Goal: Transaction & Acquisition: Purchase product/service

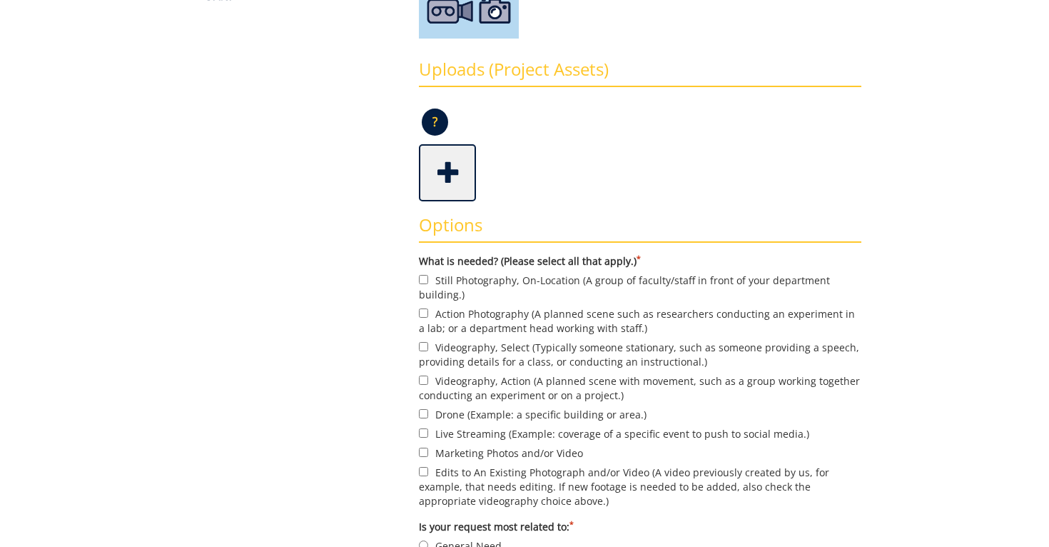
scroll to position [360, 0]
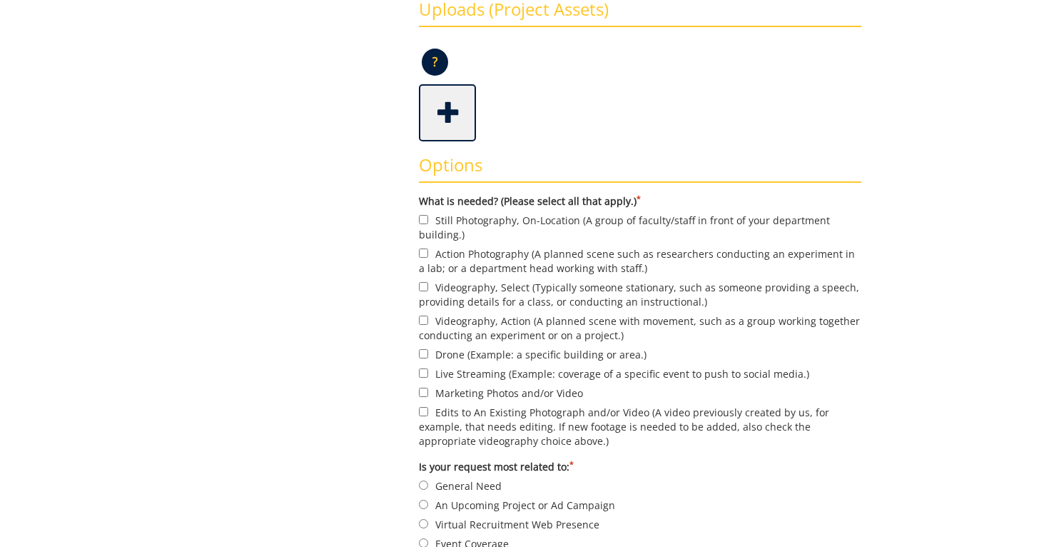
click at [460, 223] on label "Still Photography, On-Location (A group of faculty/staff in front of your depar…" at bounding box center [640, 227] width 443 height 30
click at [428, 223] on input "Still Photography, On-Location (A group of faculty/staff in front of your depar…" at bounding box center [423, 219] width 9 height 9
checkbox input "true"
click at [455, 251] on label "Action Photography (A planned scene such as researchers conducting an experimen…" at bounding box center [640, 261] width 443 height 30
click at [428, 251] on input "Action Photography (A planned scene such as researchers conducting an experimen…" at bounding box center [423, 252] width 9 height 9
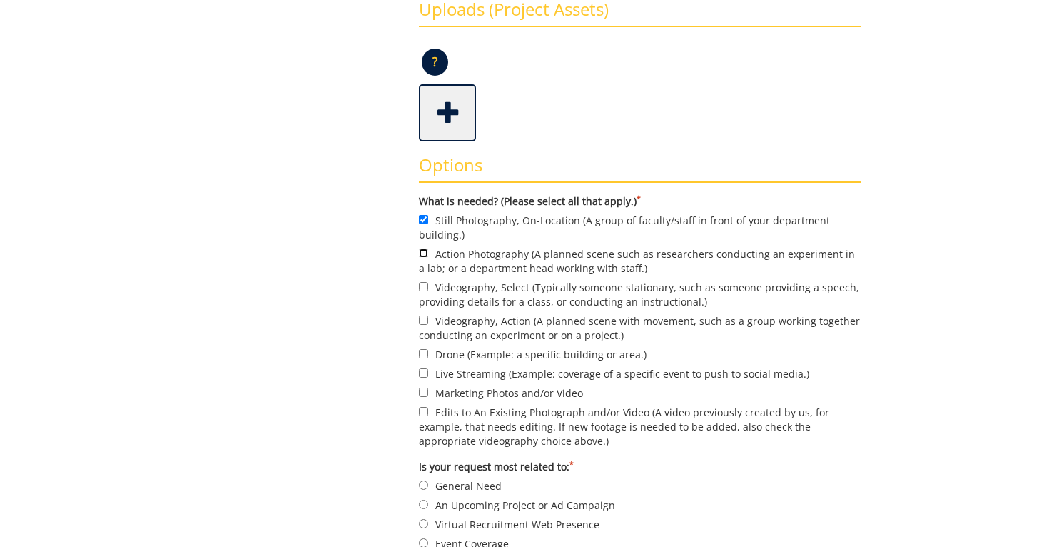
checkbox input "true"
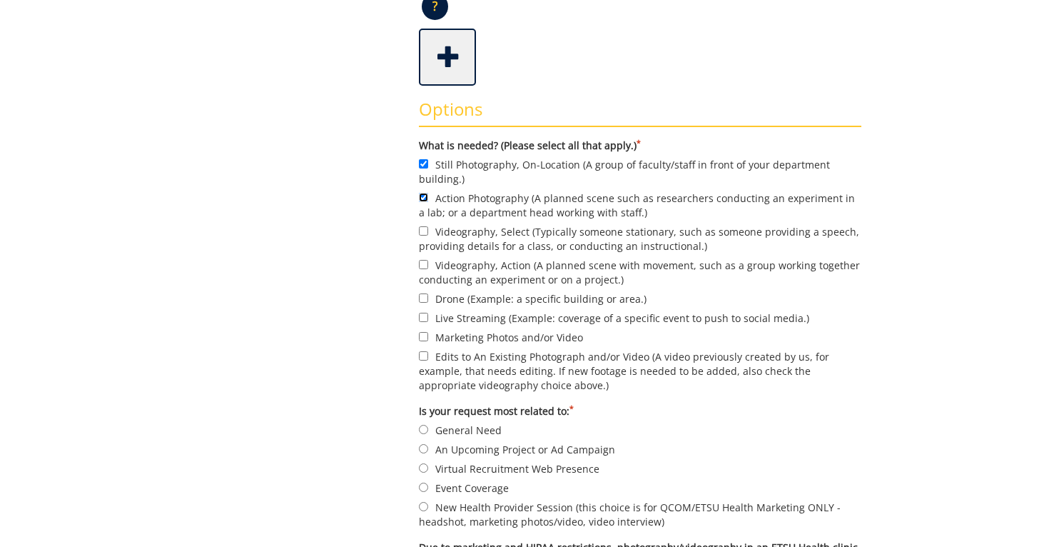
scroll to position [418, 0]
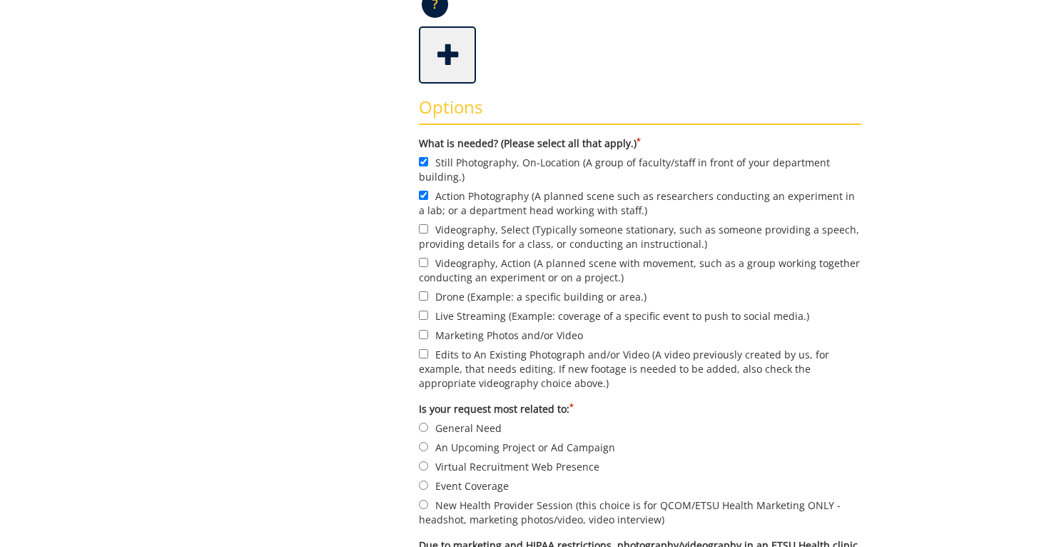
click at [467, 338] on label "Marketing Photos and/or Video" at bounding box center [640, 335] width 443 height 16
click at [428, 338] on input "Marketing Photos and/or Video" at bounding box center [423, 334] width 9 height 9
checkbox input "true"
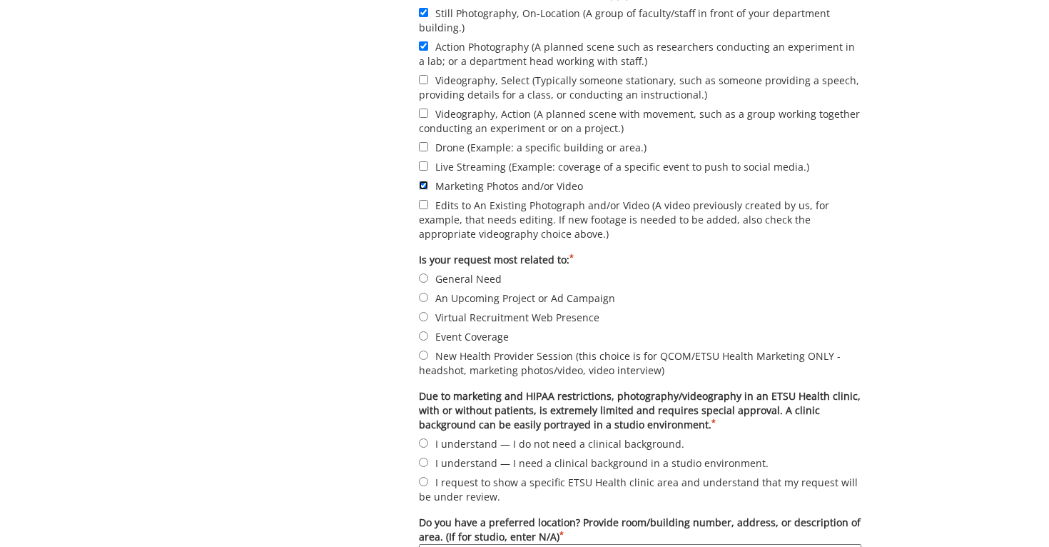
scroll to position [570, 0]
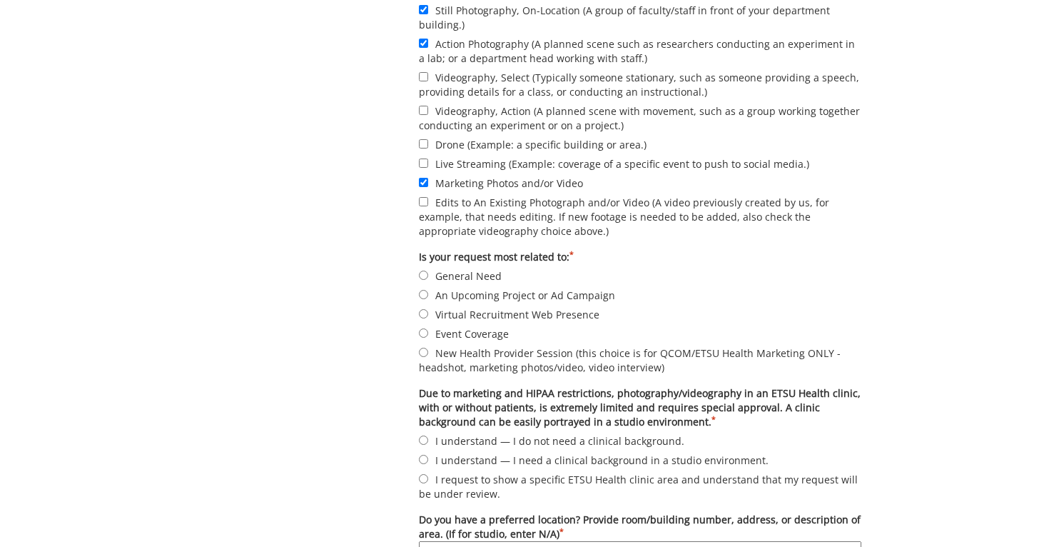
click at [449, 300] on label "An Upcoming Project or Ad Campaign" at bounding box center [640, 295] width 443 height 16
click at [428, 299] on input "An Upcoming Project or Ad Campaign" at bounding box center [423, 294] width 9 height 9
radio input "true"
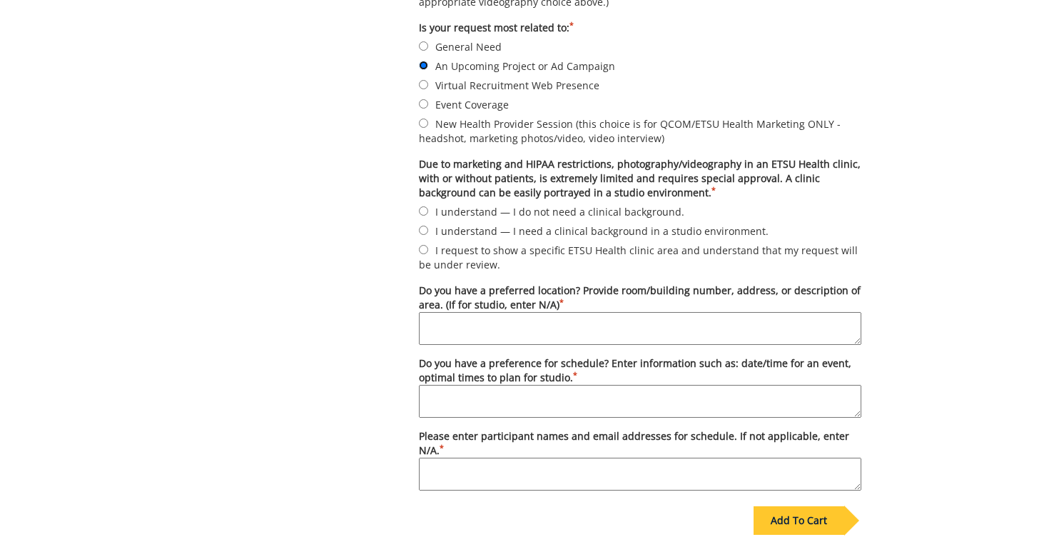
scroll to position [828, 0]
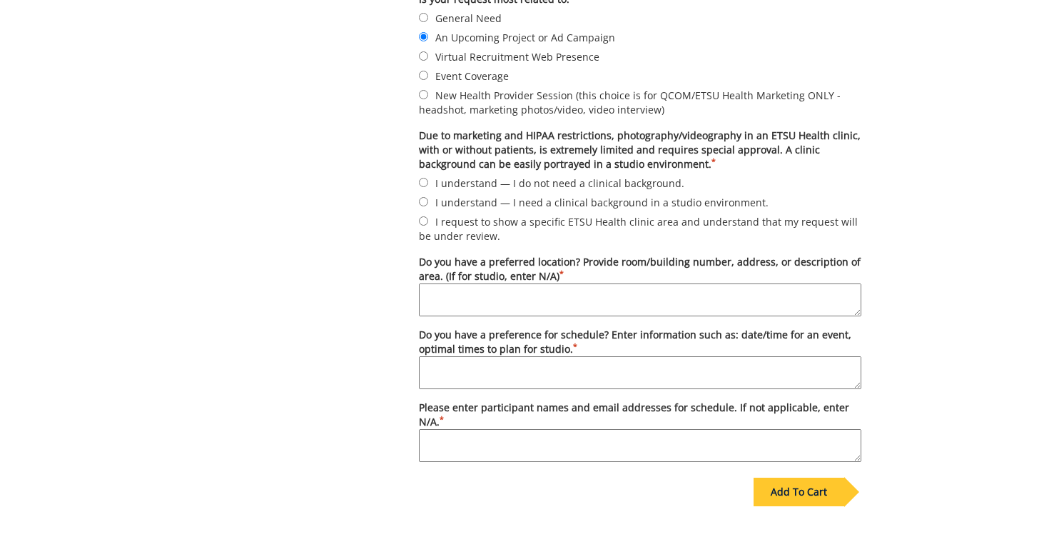
click at [454, 203] on label "I understand — I need a clinical background in a studio environment." at bounding box center [640, 202] width 443 height 16
click at [428, 203] on input "I understand — I need a clinical background in a studio environment." at bounding box center [423, 201] width 9 height 9
radio input "true"
click at [475, 303] on textarea "Do you have a preferred location? Provide room/building number, address, or des…" at bounding box center [640, 299] width 443 height 33
drag, startPoint x: 562, startPoint y: 296, endPoint x: 446, endPoint y: 288, distance: 116.6
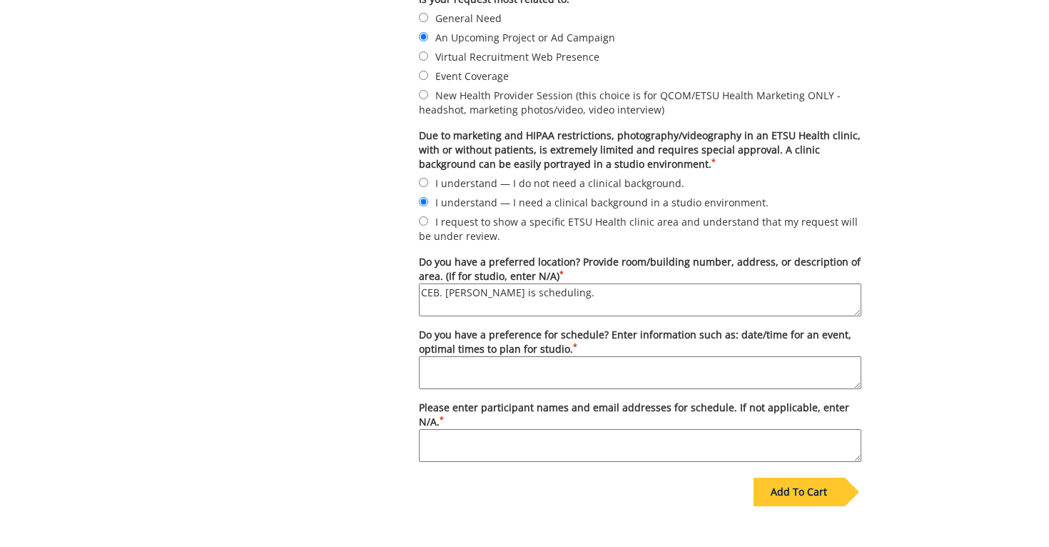
click at [446, 288] on textarea "CEB. Desiree is scheduling." at bounding box center [640, 299] width 443 height 33
type textarea "CEB. Desiree is scheduling."
click at [445, 370] on textarea "Do you have a preference for schedule? Enter information such as: date/time for…" at bounding box center [640, 372] width 443 height 33
paste textarea "Desiree is scheduling."
type textarea "Desiree is scheduling."
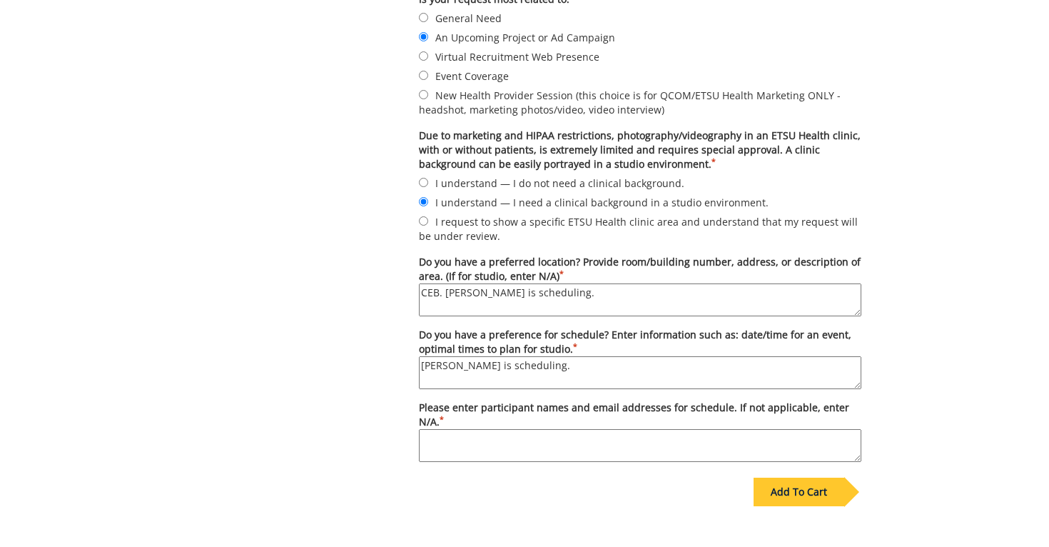
click at [505, 445] on textarea "Please enter participant names and email addresses for schedule. If not applica…" at bounding box center [640, 445] width 443 height 33
paste textarea "Desiree is scheduling."
type textarea "Desiree is scheduling."
click at [793, 489] on div "Add To Cart" at bounding box center [799, 492] width 91 height 29
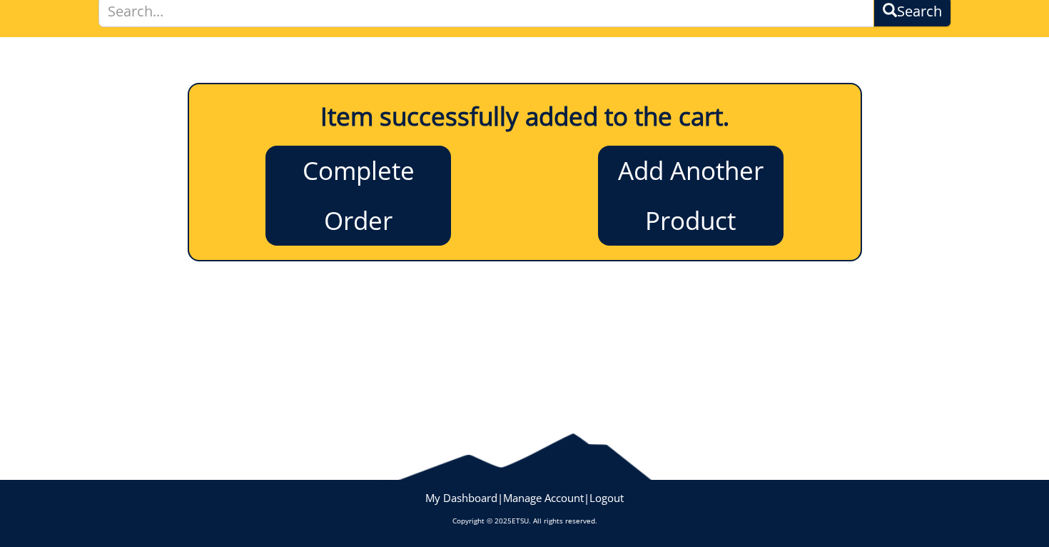
scroll to position [111, 0]
click at [371, 168] on link "Complete Order" at bounding box center [359, 196] width 186 height 100
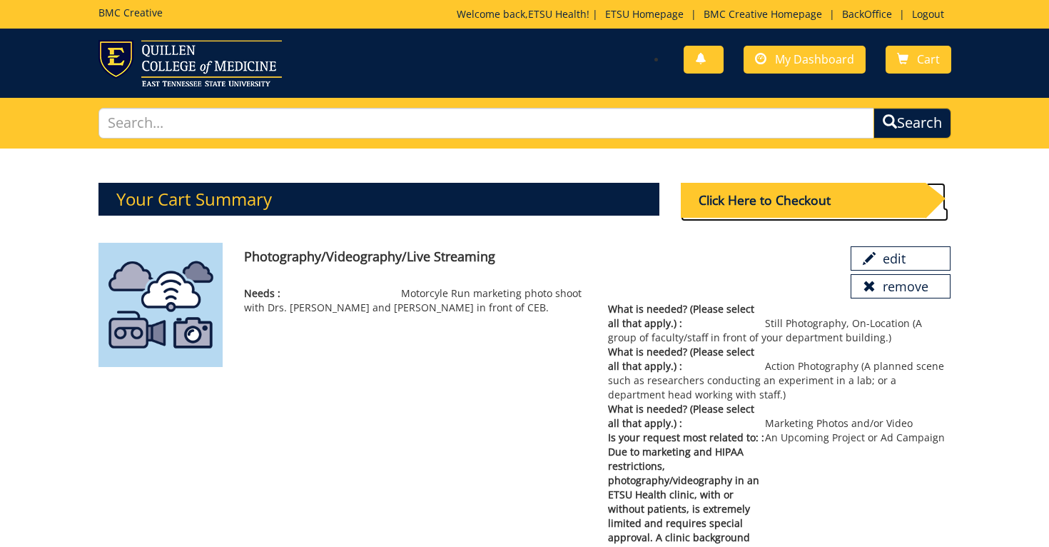
click at [784, 204] on div "Click Here to Checkout" at bounding box center [803, 200] width 245 height 35
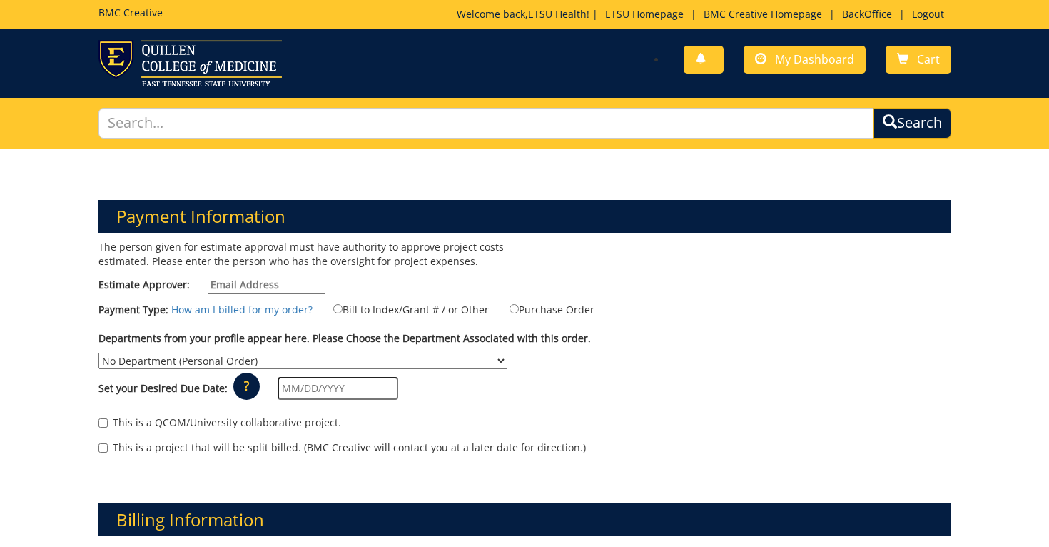
click at [266, 278] on input "Estimate Approver:" at bounding box center [267, 285] width 118 height 19
type input "n/a"
click at [384, 307] on label "Bill to Index/Grant # / or Other" at bounding box center [401, 309] width 173 height 16
click at [343, 307] on input "Bill to Index/Grant # / or Other" at bounding box center [337, 308] width 9 height 9
radio input "true"
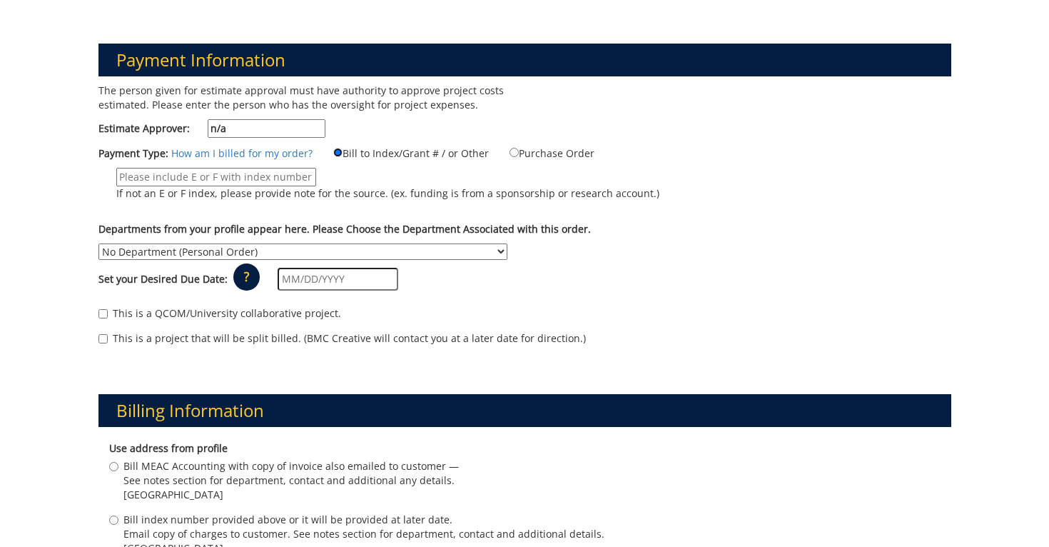
scroll to position [160, 0]
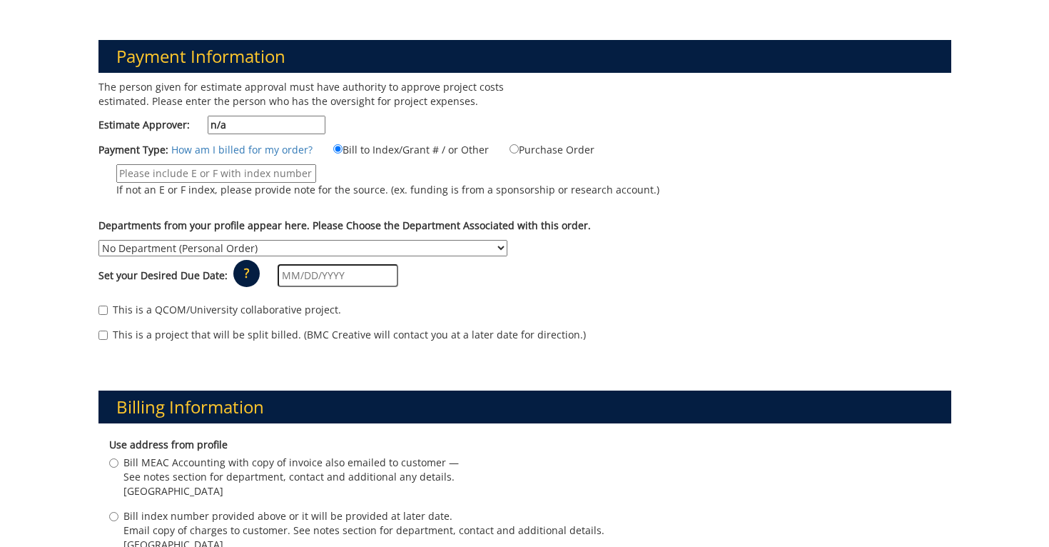
click at [227, 166] on input "If not an E or F index, please provide note for the source. (ex. funding is fro…" at bounding box center [216, 173] width 200 height 19
type input "n/a"
click at [397, 240] on select "No Department (Personal Order) Academic Affairs COM Anatomy and Cell Biology Bi…" at bounding box center [303, 248] width 409 height 16
select select "244"
click at [99, 240] on select "No Department (Personal Order) Academic Affairs COM Anatomy and Cell Biology Bi…" at bounding box center [303, 248] width 409 height 16
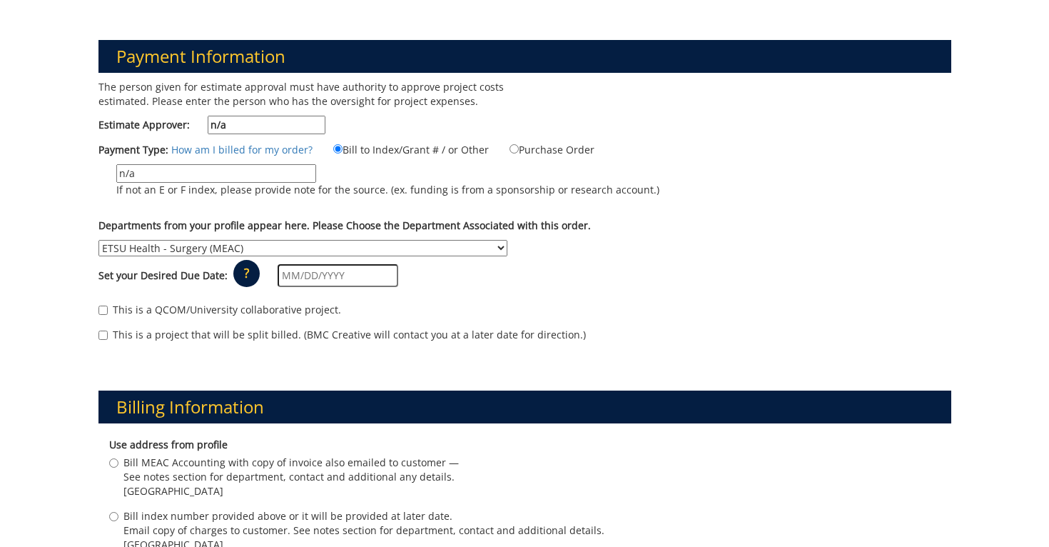
click at [305, 278] on input "text" at bounding box center [338, 275] width 121 height 23
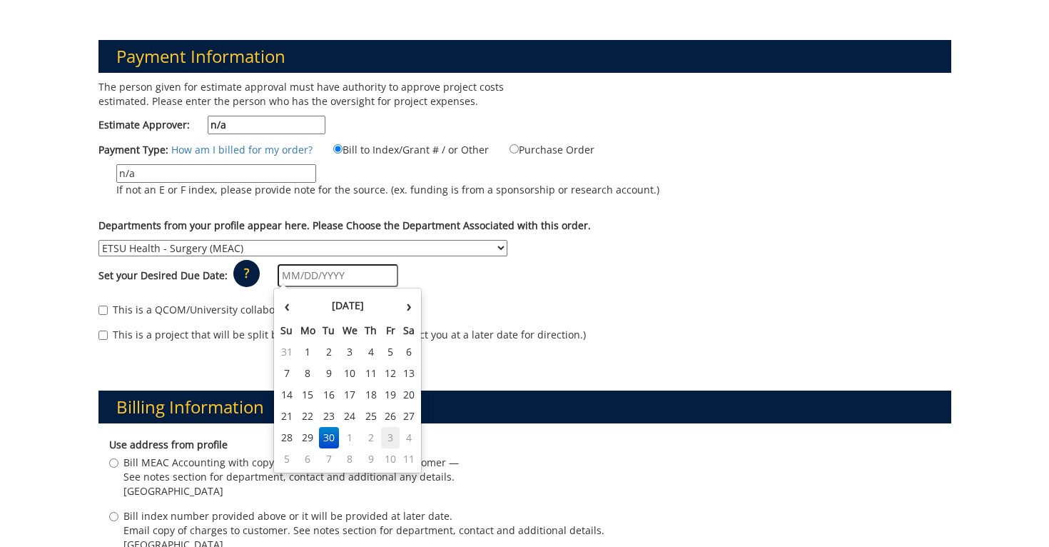
click at [391, 436] on td "3" at bounding box center [390, 437] width 19 height 21
click at [345, 268] on input "[DATE]" at bounding box center [338, 275] width 121 height 23
click at [311, 373] on td "6" at bounding box center [307, 373] width 23 height 21
type input "[DATE]"
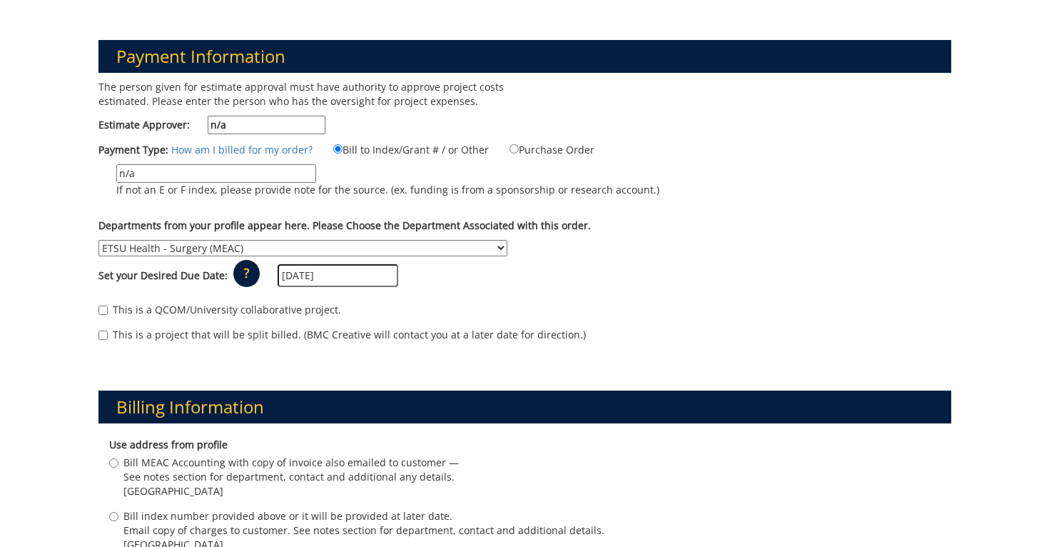
click at [428, 307] on div "This is a QCOM/University collaborative project." at bounding box center [525, 313] width 853 height 21
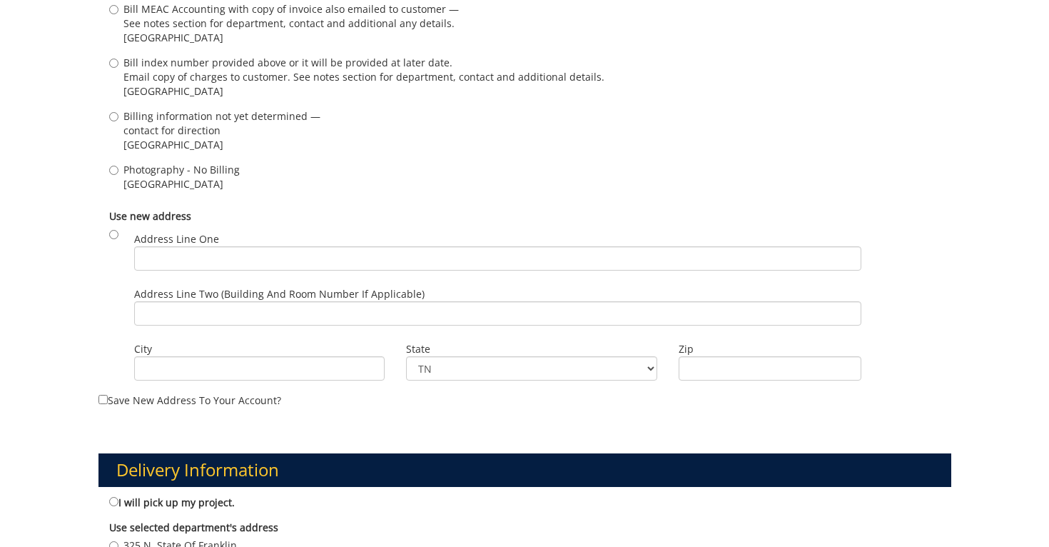
scroll to position [644, 0]
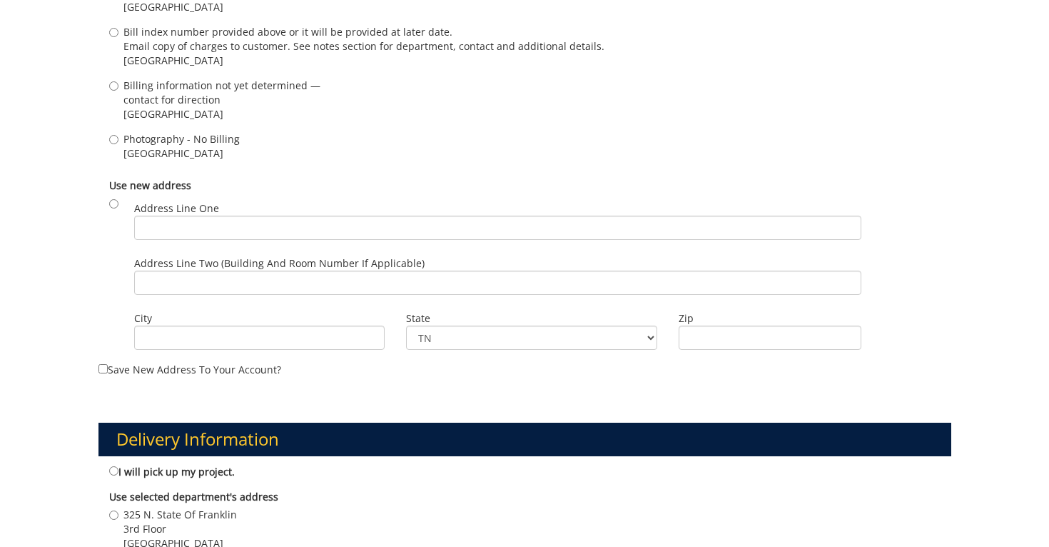
click at [153, 150] on span "[GEOGRAPHIC_DATA]" at bounding box center [181, 153] width 116 height 14
click at [118, 144] on input "Photography - No Billing [GEOGRAPHIC_DATA]" at bounding box center [113, 139] width 9 height 9
radio input "true"
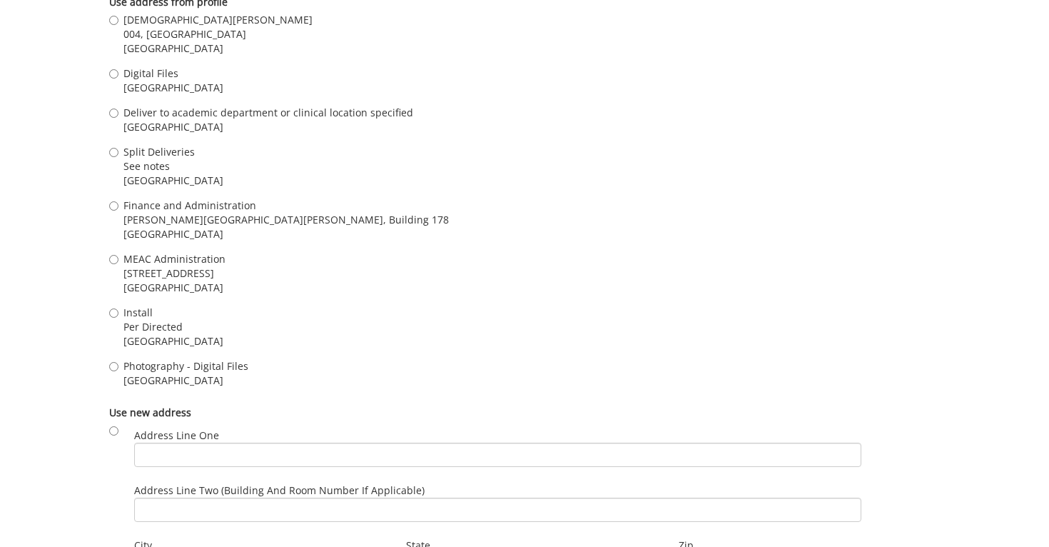
click at [147, 371] on span "Photography - Digital Files" at bounding box center [185, 366] width 125 height 14
click at [118, 371] on input "Photography - Digital Files [GEOGRAPHIC_DATA]" at bounding box center [113, 366] width 9 height 9
radio input "true"
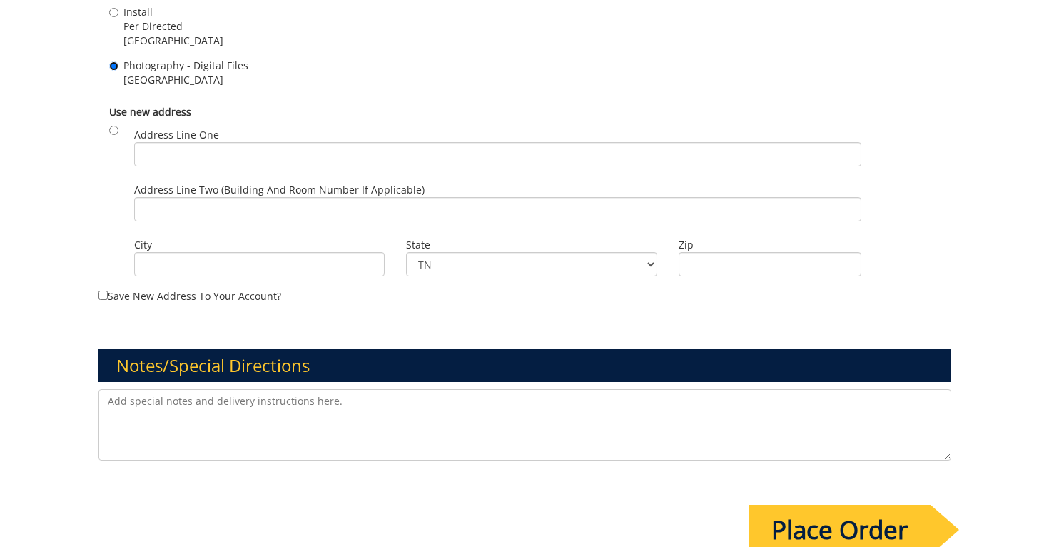
scroll to position [1711, 0]
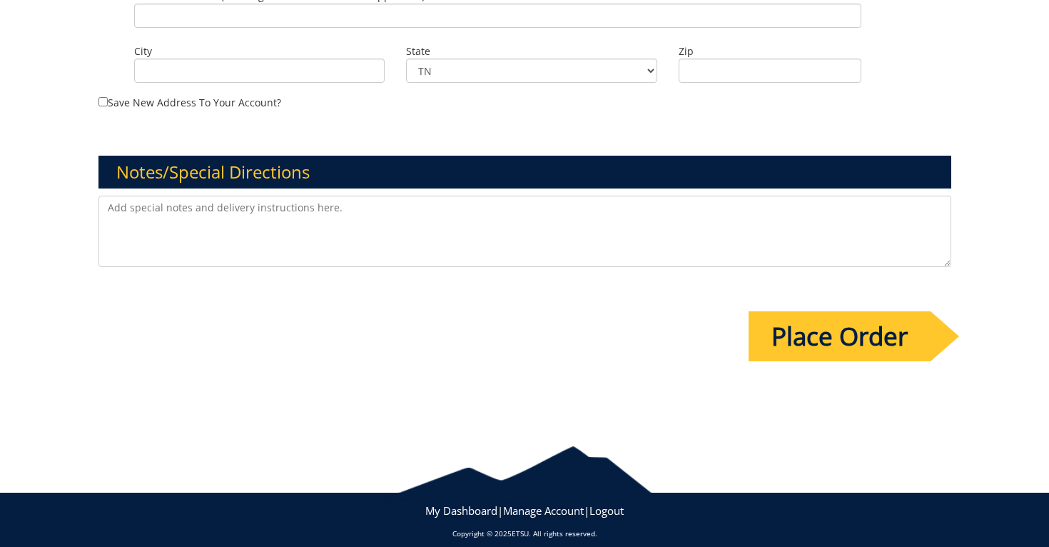
click at [145, 211] on textarea at bounding box center [525, 231] width 853 height 71
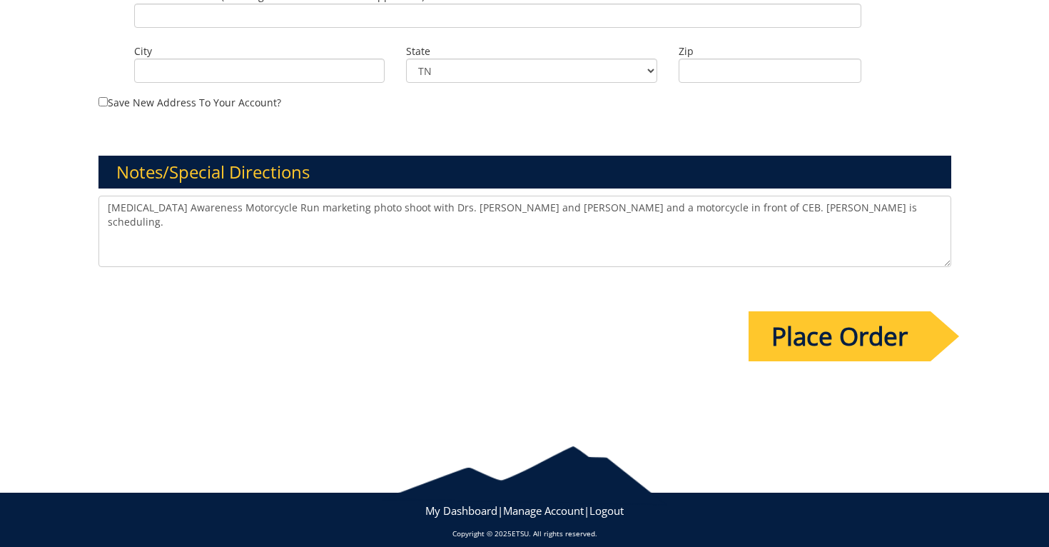
type textarea "[MEDICAL_DATA] Awareness Motorcycle Run marketing photo shoot with Drs. [PERSON…"
click at [798, 343] on input "Place Order" at bounding box center [840, 336] width 182 height 50
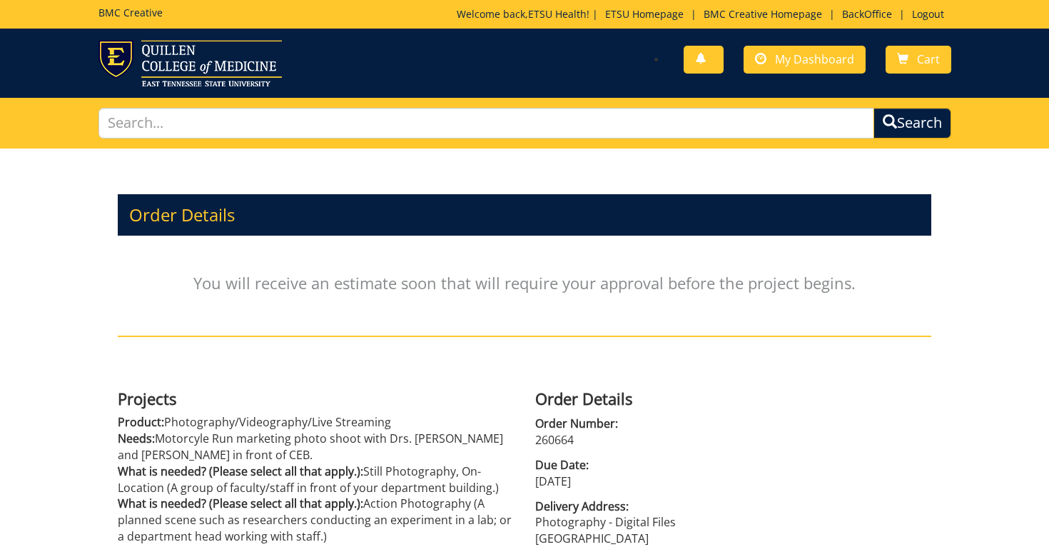
click at [552, 435] on p "260664" at bounding box center [733, 440] width 396 height 16
copy p "260664"
